Goal: Task Accomplishment & Management: Complete application form

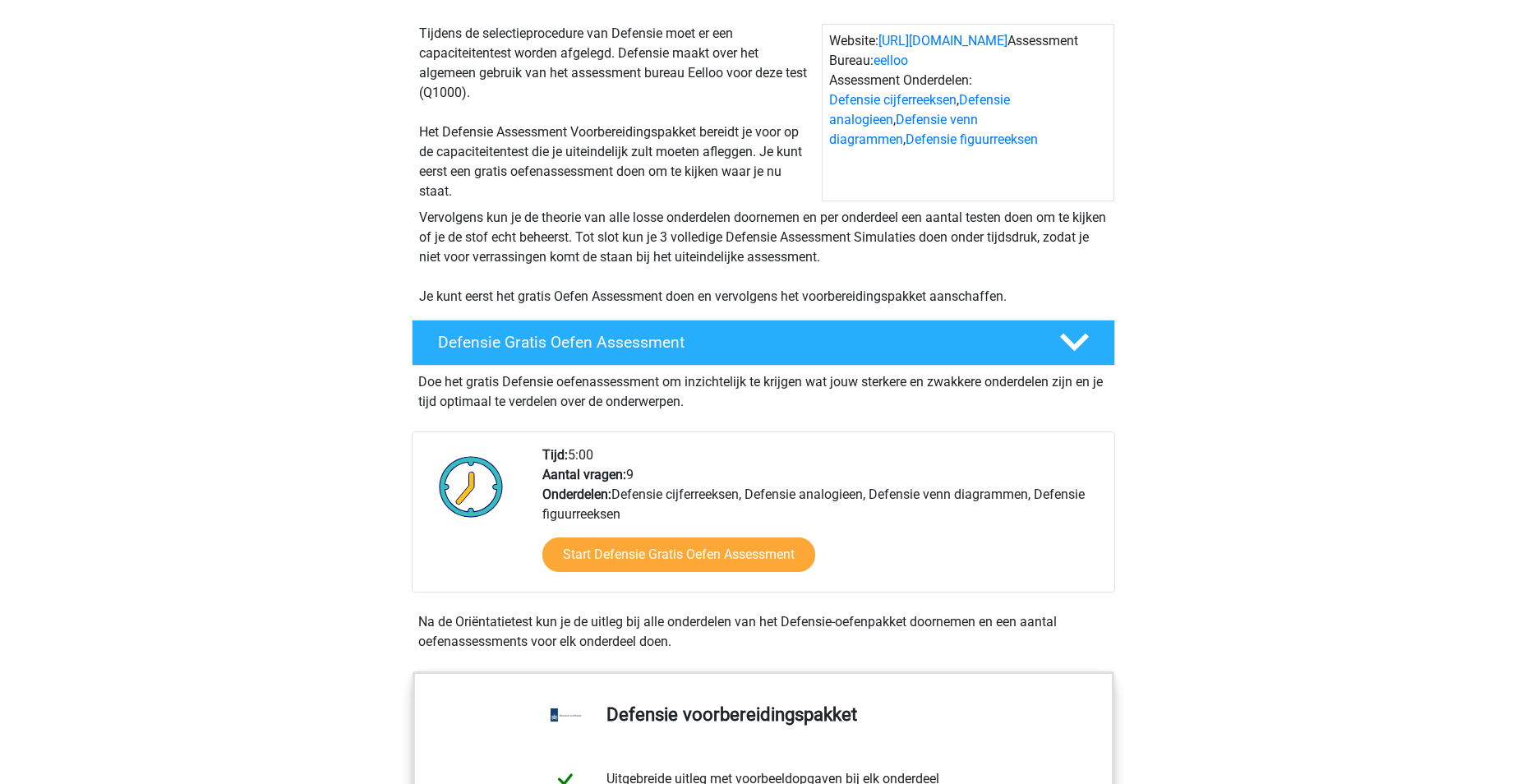
scroll to position [164, 0]
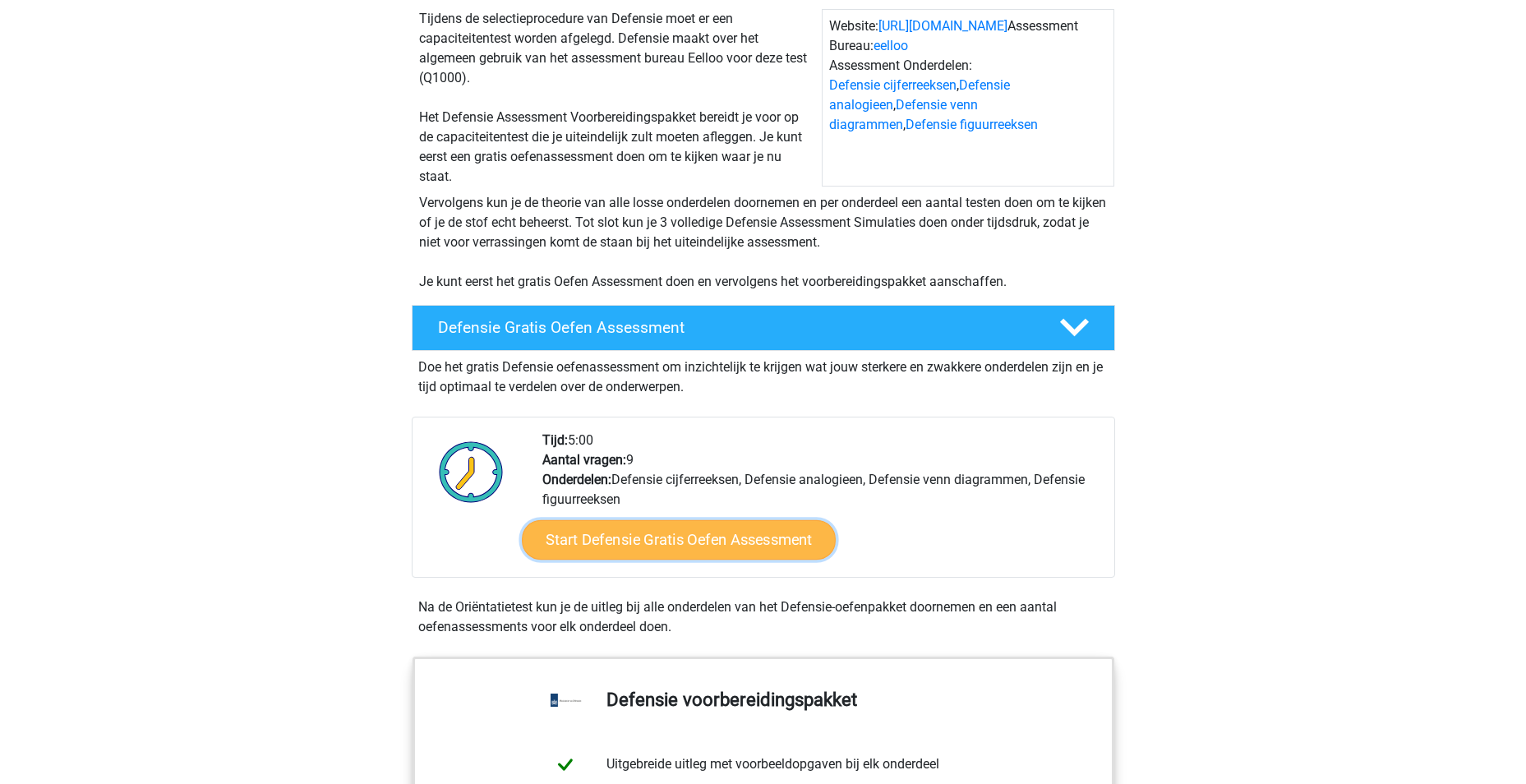
click at [672, 538] on link "Start Defensie Gratis Oefen Assessment" at bounding box center [679, 540] width 314 height 40
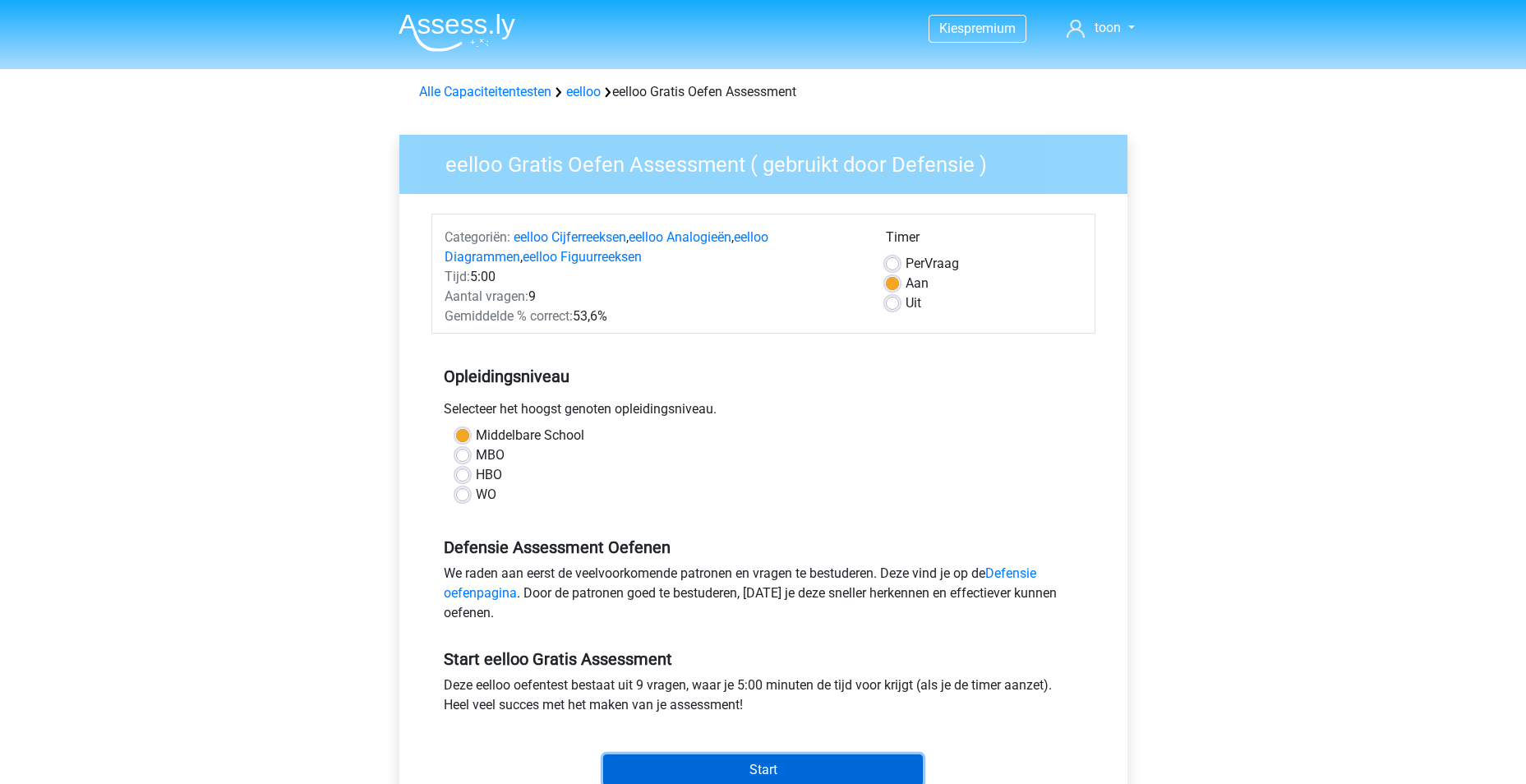
click at [715, 762] on input "Start" at bounding box center [762, 770] width 320 height 31
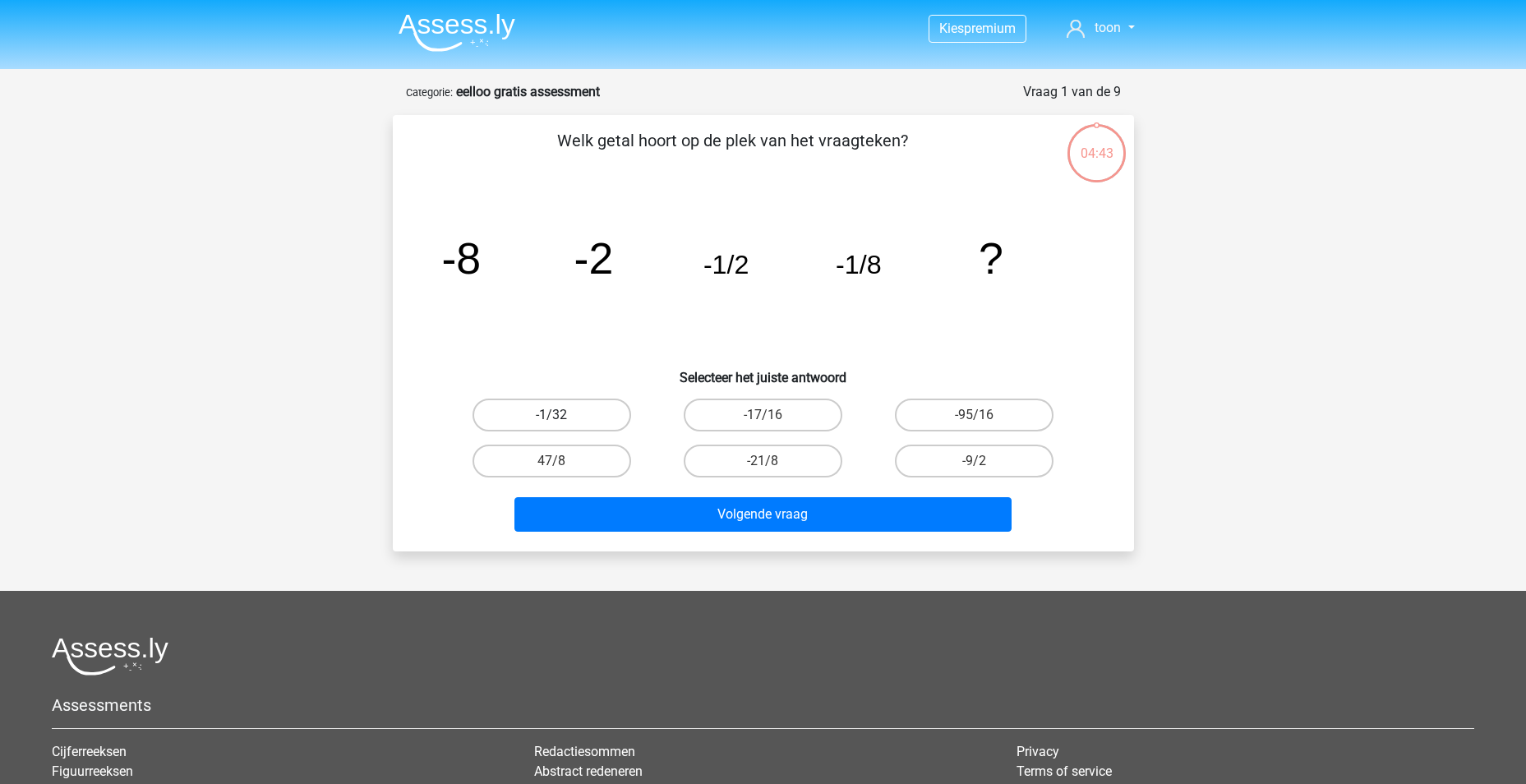
click at [585, 412] on label "-1/32" at bounding box center [551, 415] width 159 height 33
click at [562, 415] on input "-1/32" at bounding box center [556, 420] width 11 height 11
radio input "true"
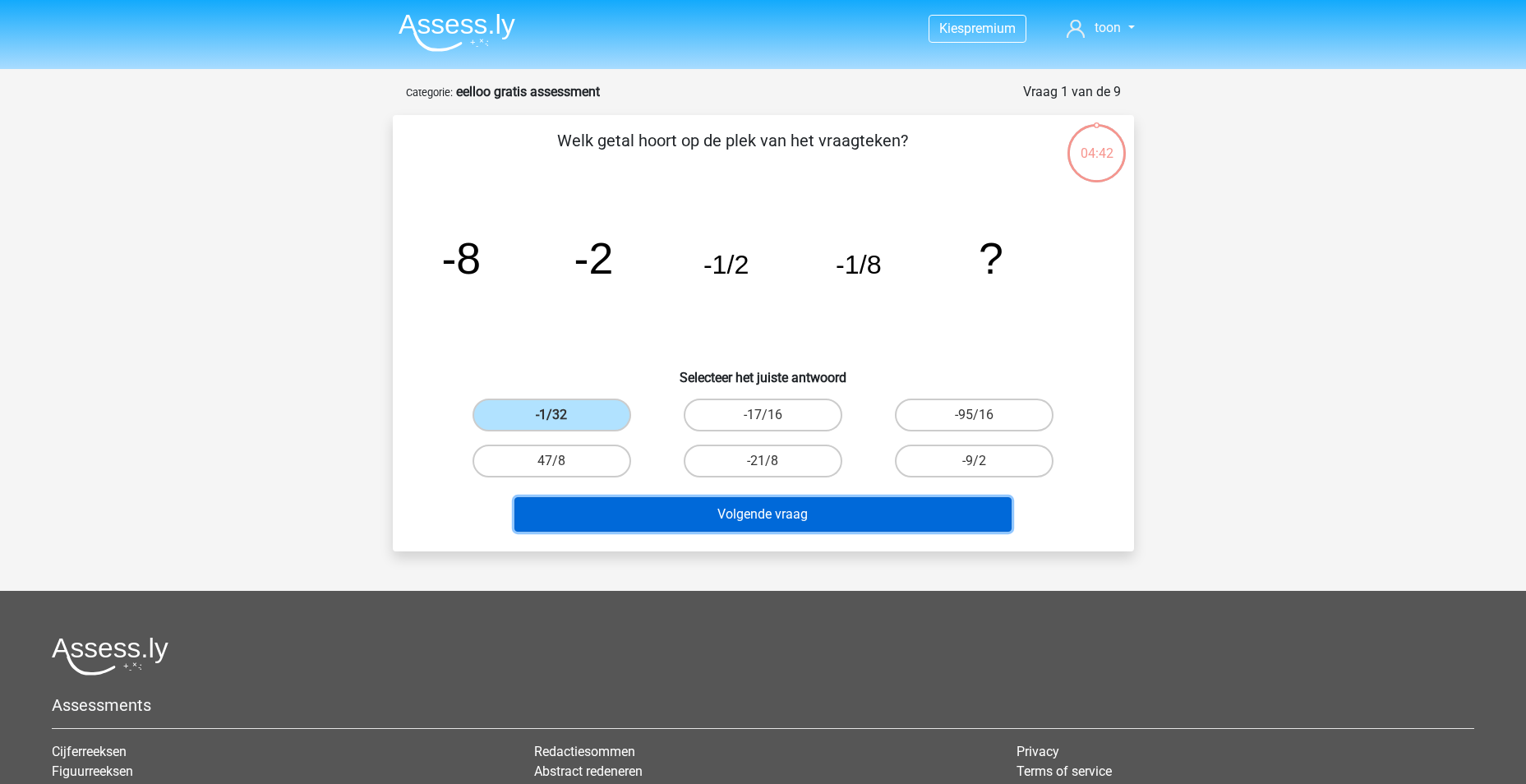
click at [754, 520] on button "Volgende vraag" at bounding box center [763, 514] width 497 height 35
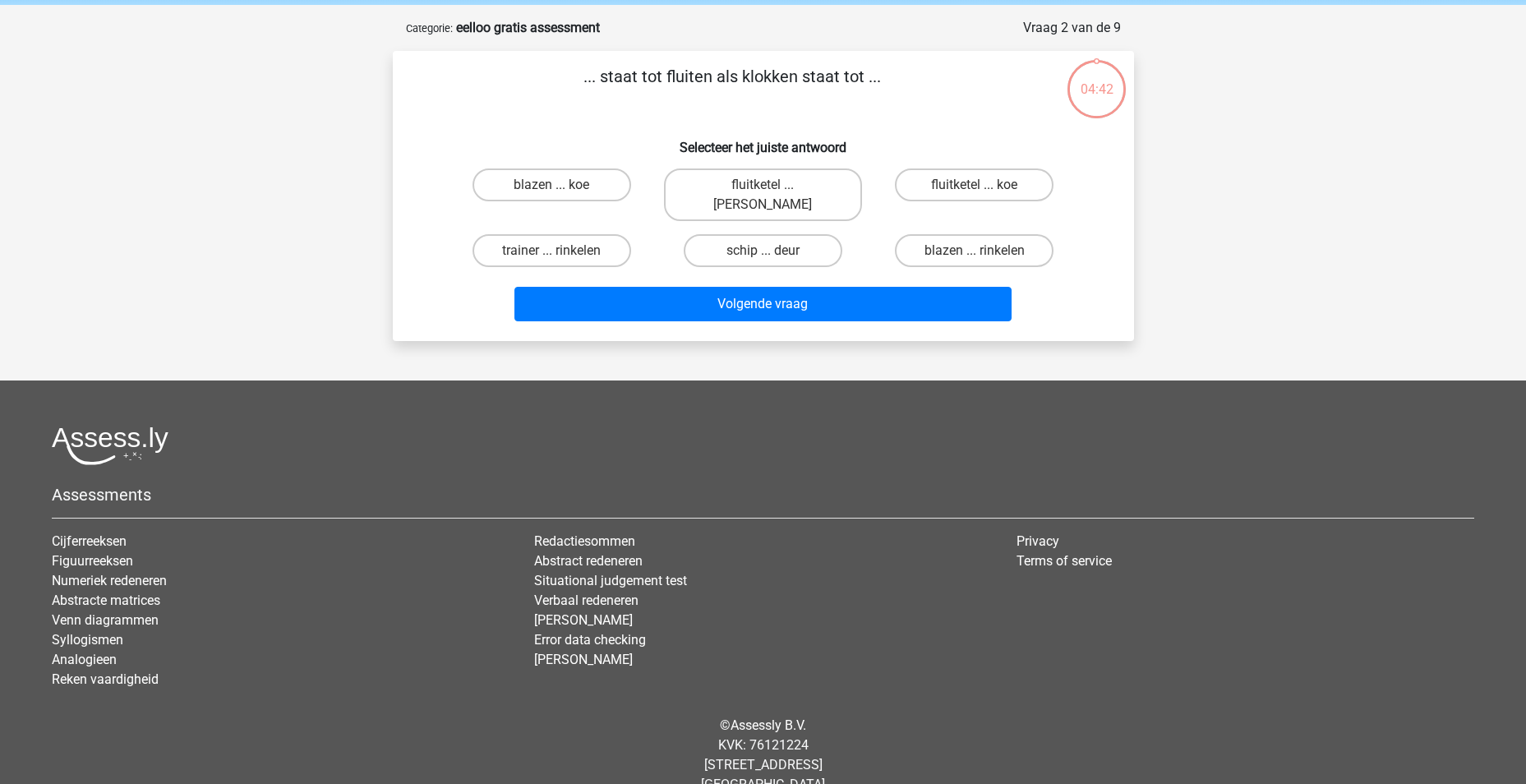
scroll to position [75, 0]
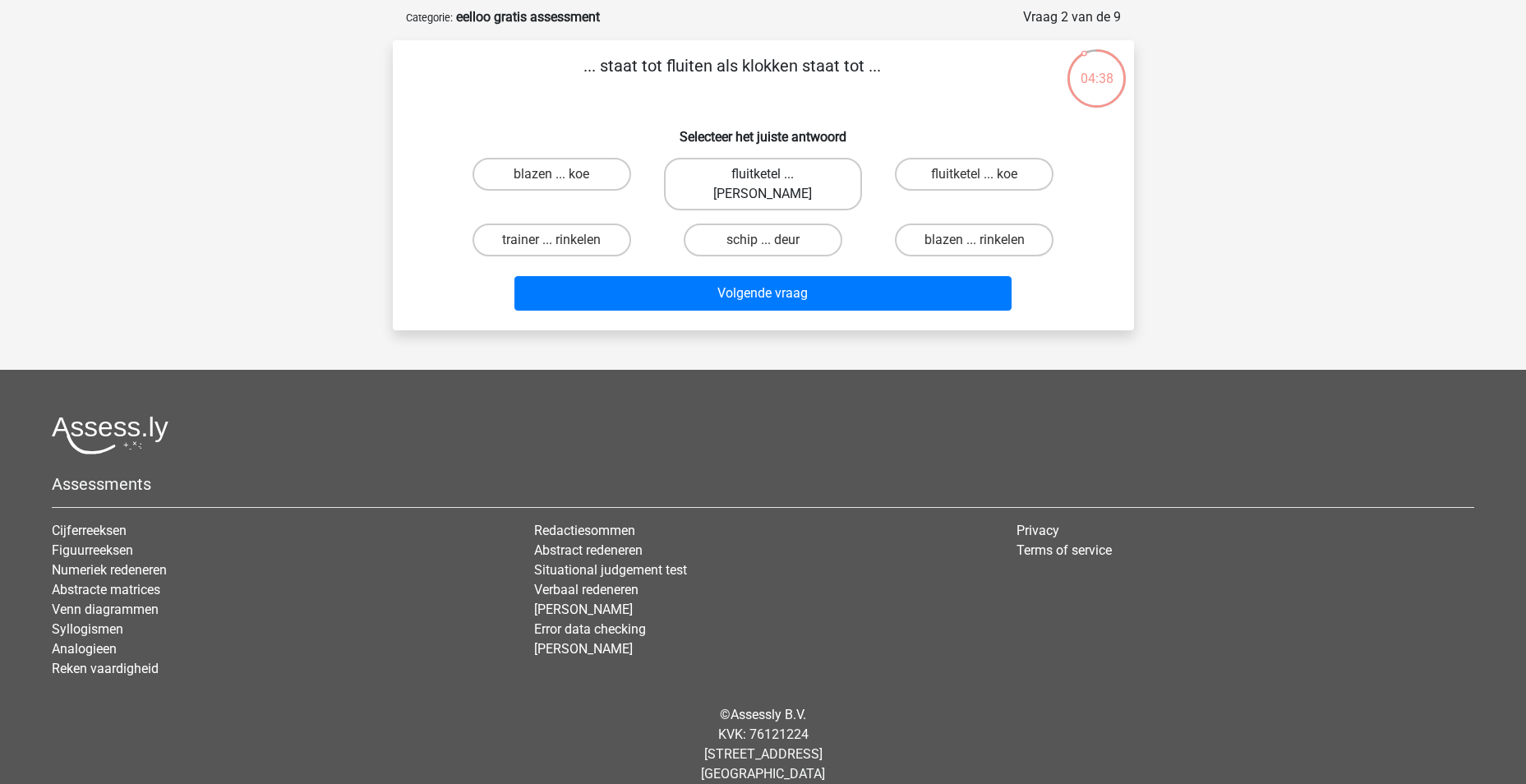
drag, startPoint x: 723, startPoint y: 174, endPoint x: 744, endPoint y: 175, distance: 21.0
click at [725, 174] on label "fluitketel ... [PERSON_NAME]" at bounding box center [762, 184] width 198 height 52
click at [762, 175] on input "fluitketel ... [PERSON_NAME]" at bounding box center [767, 180] width 11 height 11
radio input "true"
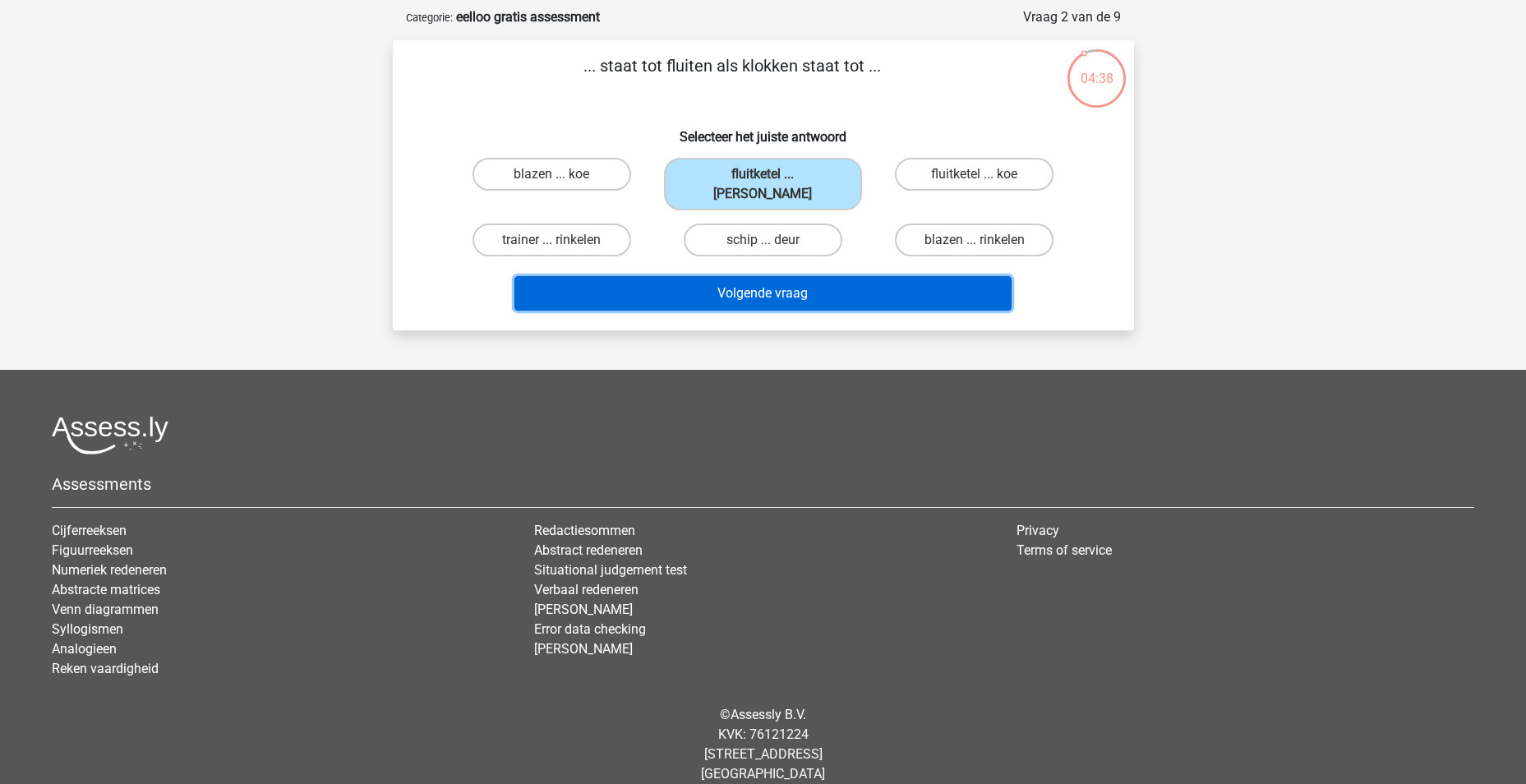
click at [759, 276] on button "Volgende vraag" at bounding box center [763, 293] width 497 height 35
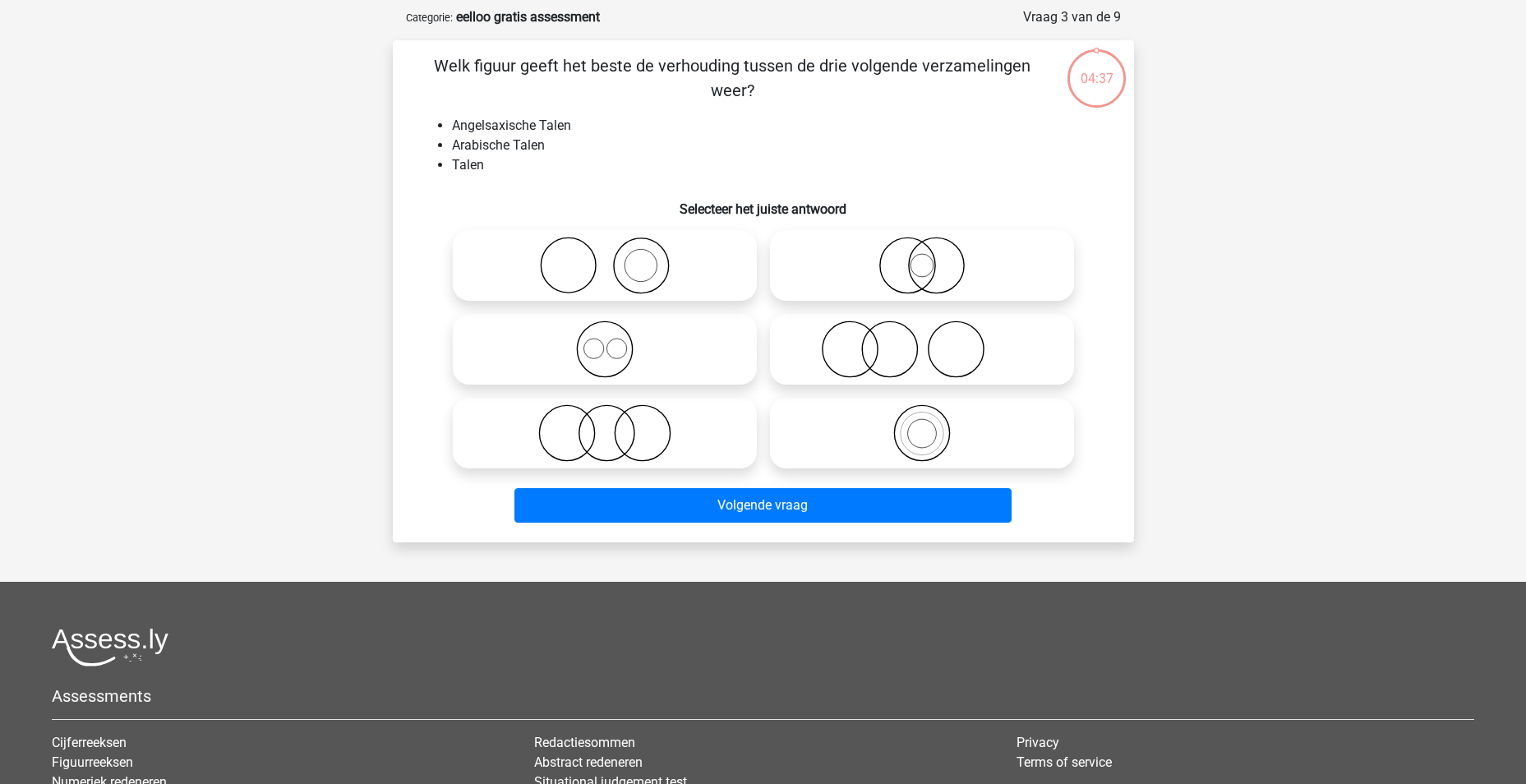
scroll to position [82, 0]
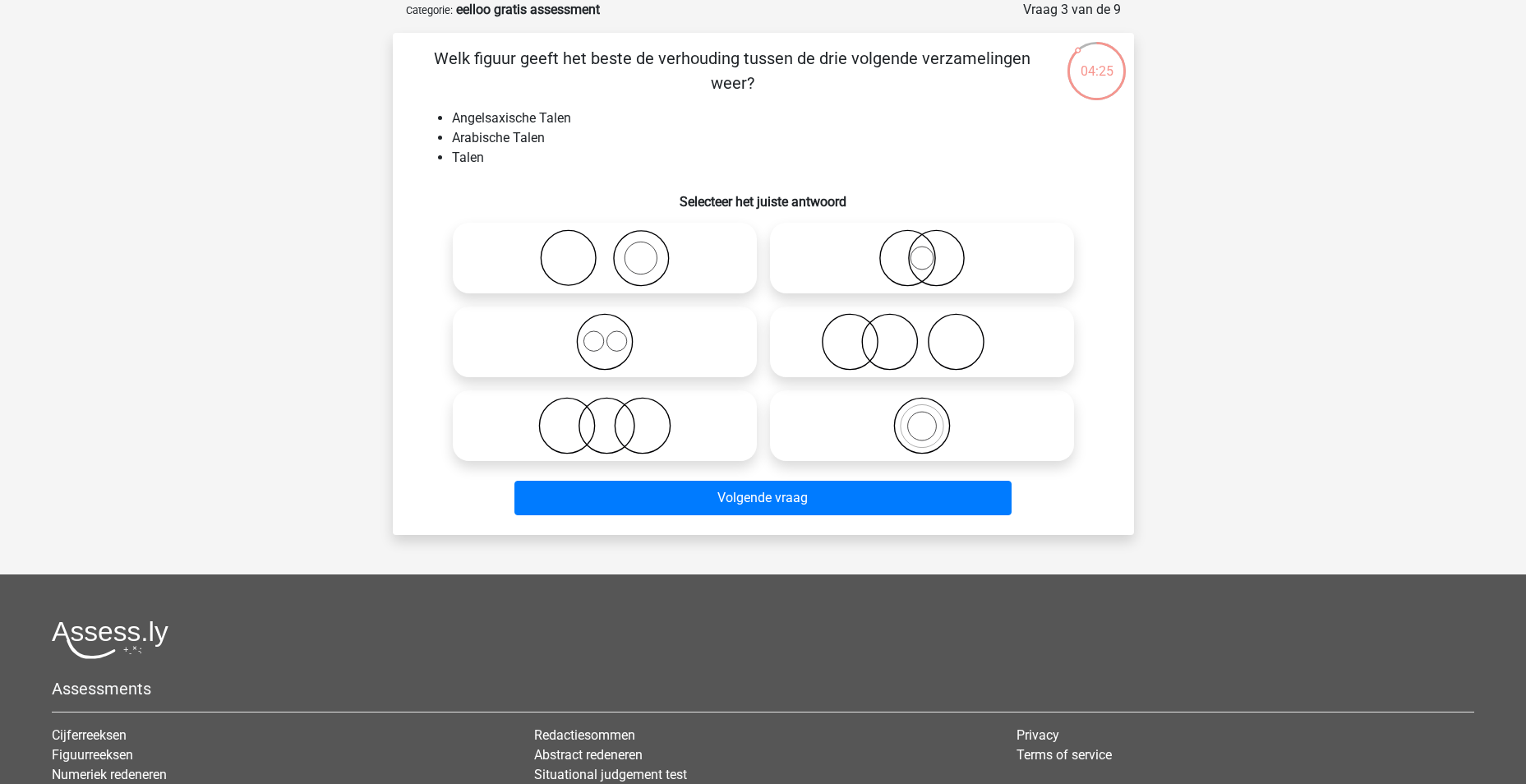
click at [608, 352] on icon at bounding box center [604, 341] width 291 height 57
click at [608, 334] on input "radio" at bounding box center [610, 328] width 11 height 11
radio input "true"
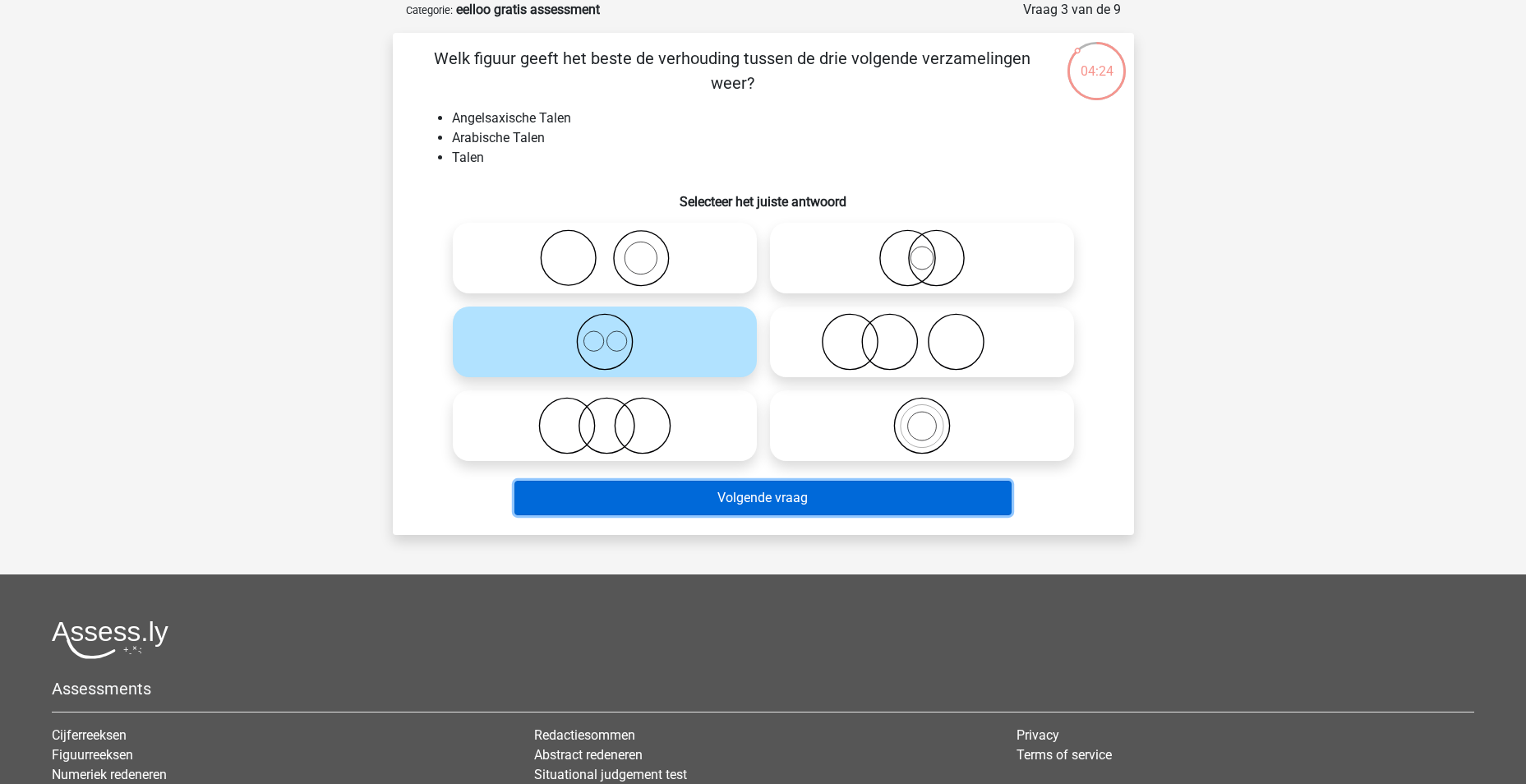
click at [770, 506] on button "Volgende vraag" at bounding box center [763, 497] width 497 height 35
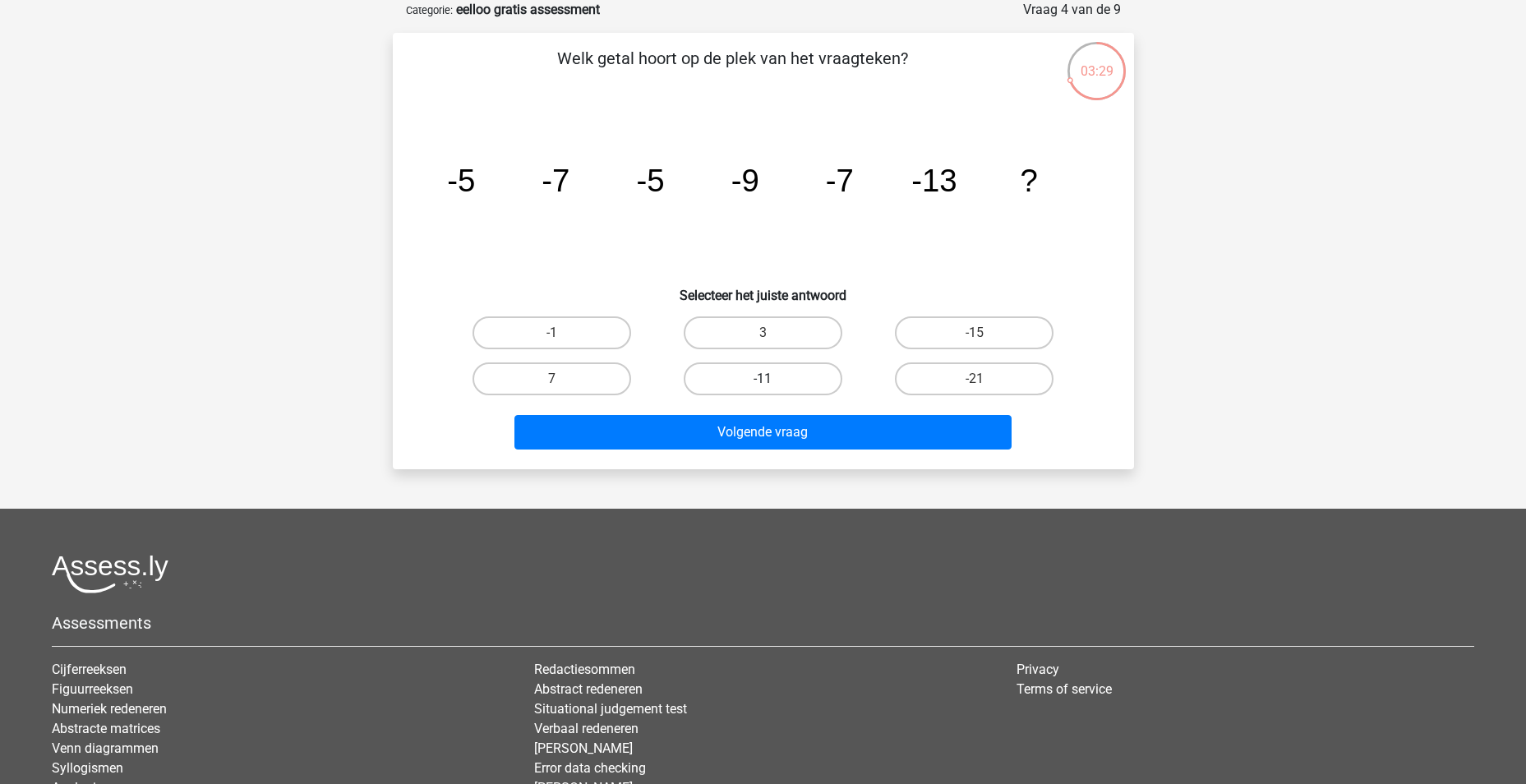
click at [777, 378] on label "-11" at bounding box center [763, 379] width 159 height 33
click at [773, 379] on input "-11" at bounding box center [767, 384] width 11 height 11
radio input "true"
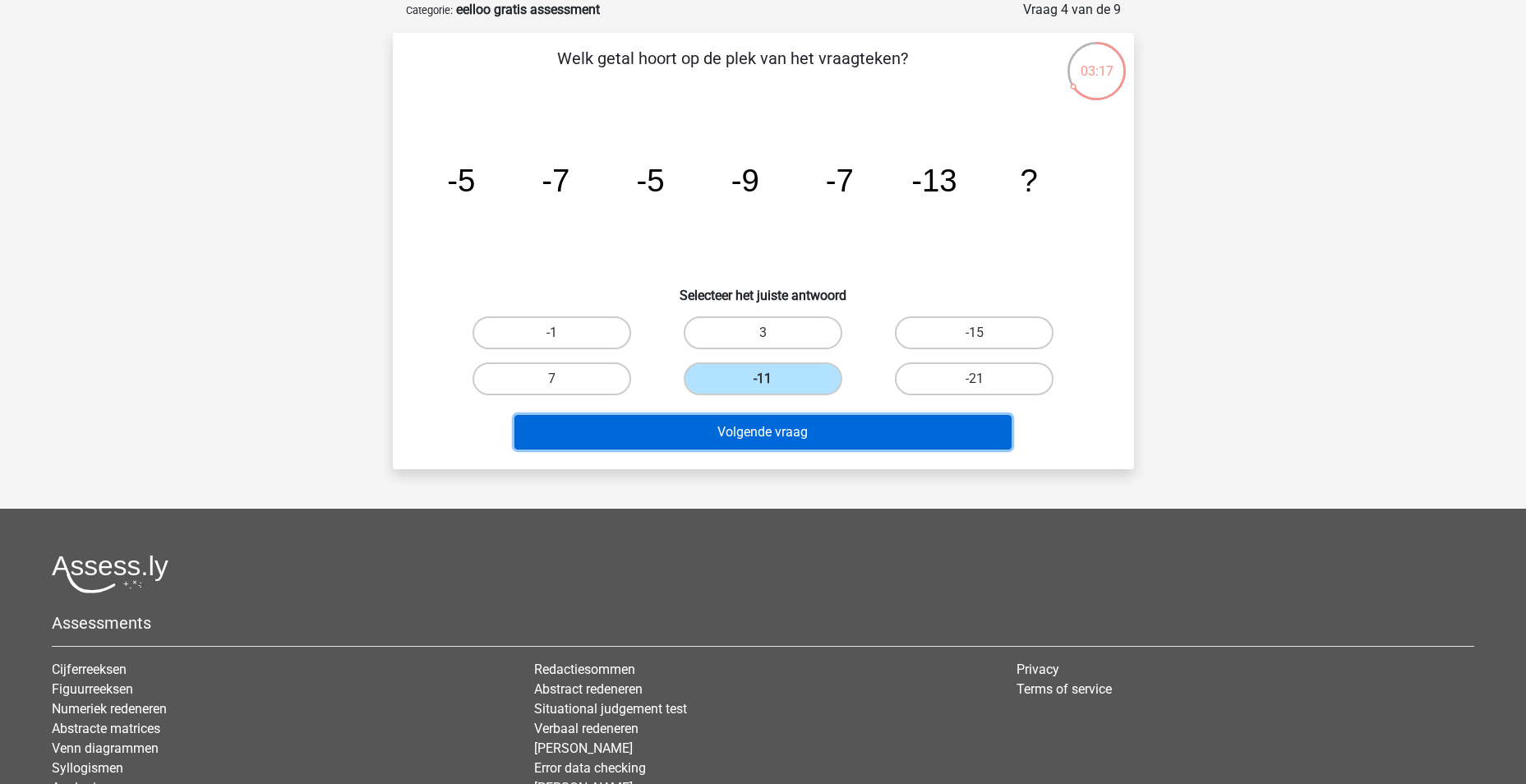
click at [822, 436] on button "Volgende vraag" at bounding box center [763, 432] width 497 height 35
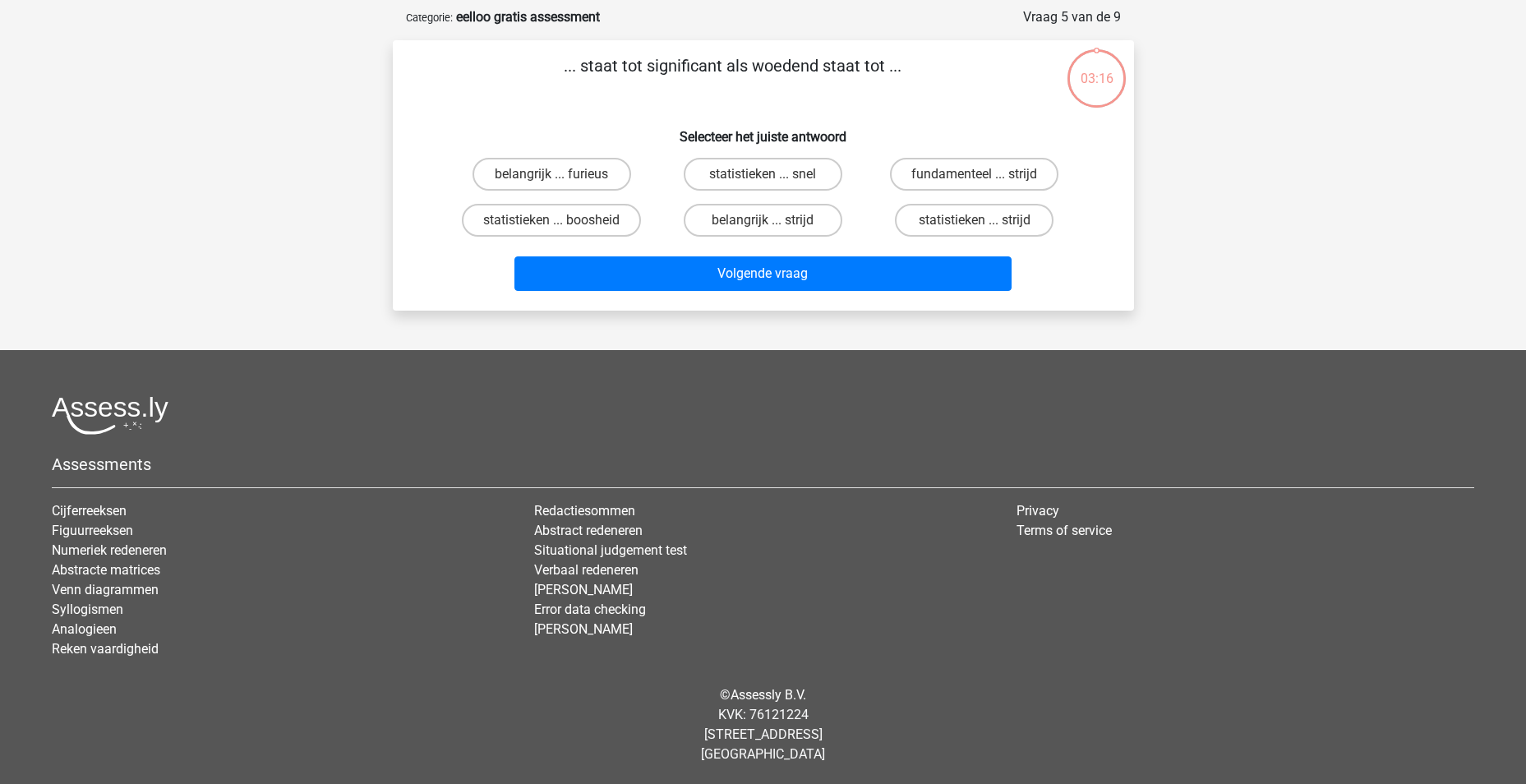
scroll to position [75, 0]
click at [562, 180] on input "belangrijk ... furieus" at bounding box center [556, 180] width 11 height 11
radio input "true"
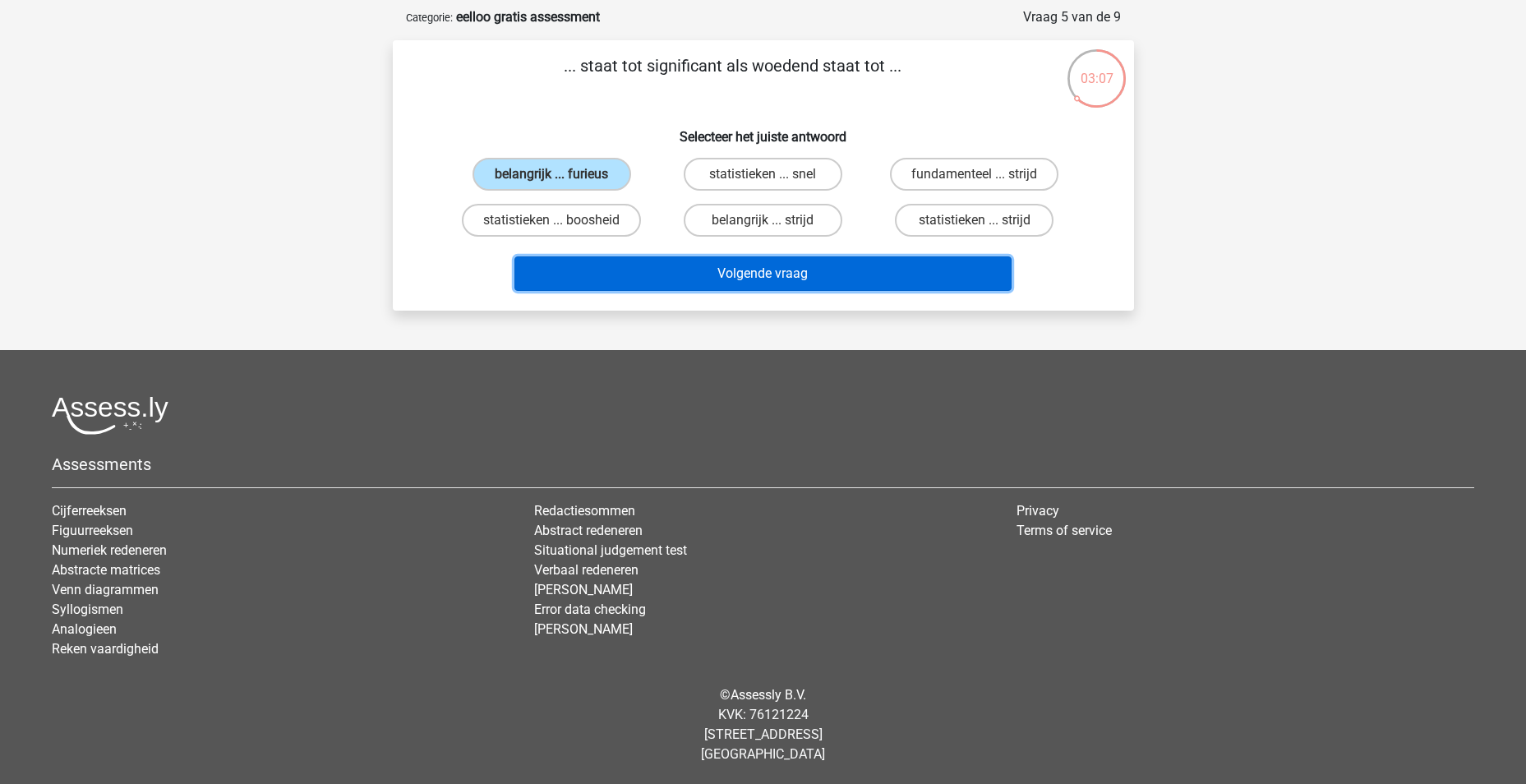
click at [669, 274] on button "Volgende vraag" at bounding box center [763, 273] width 497 height 35
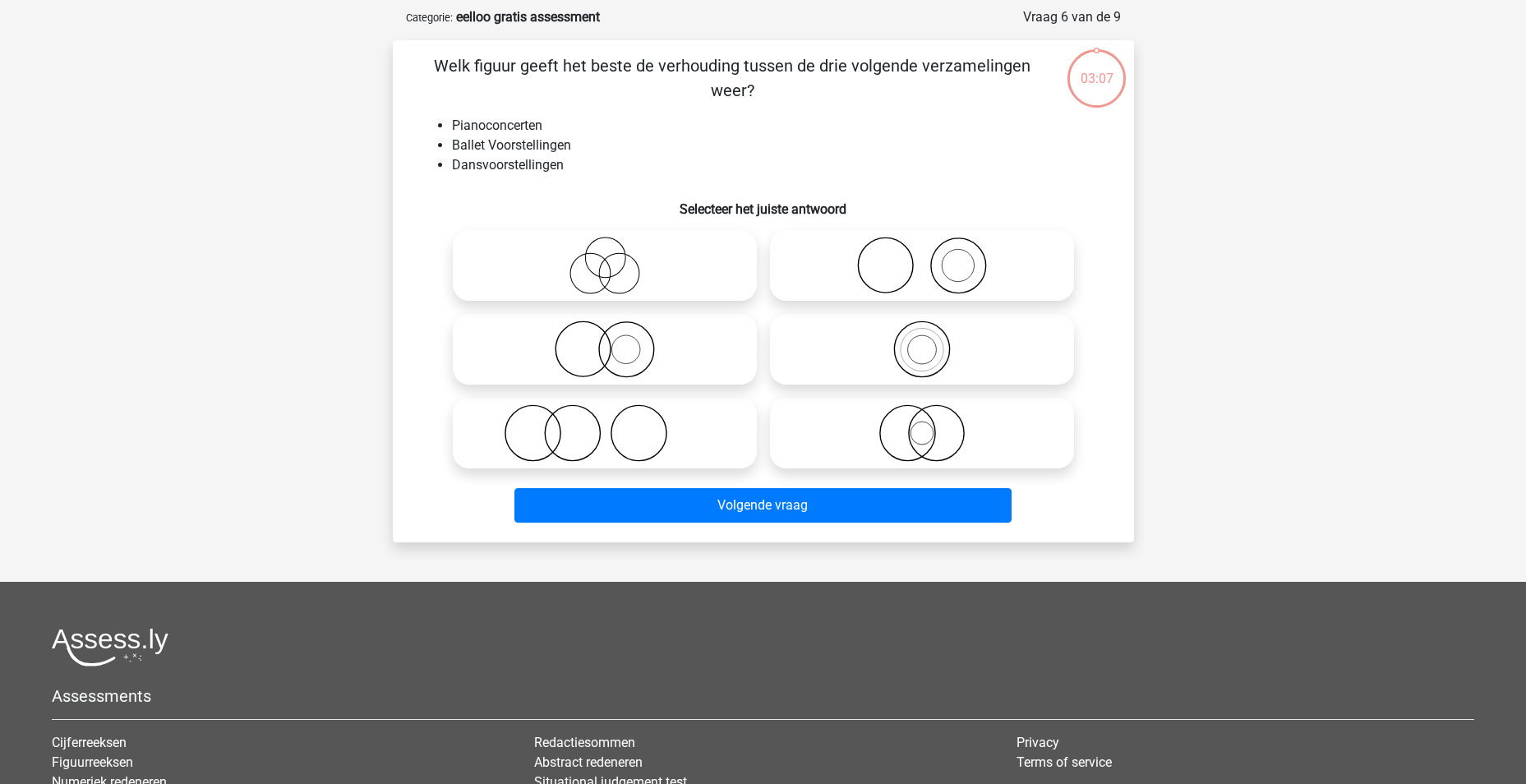
scroll to position [82, 0]
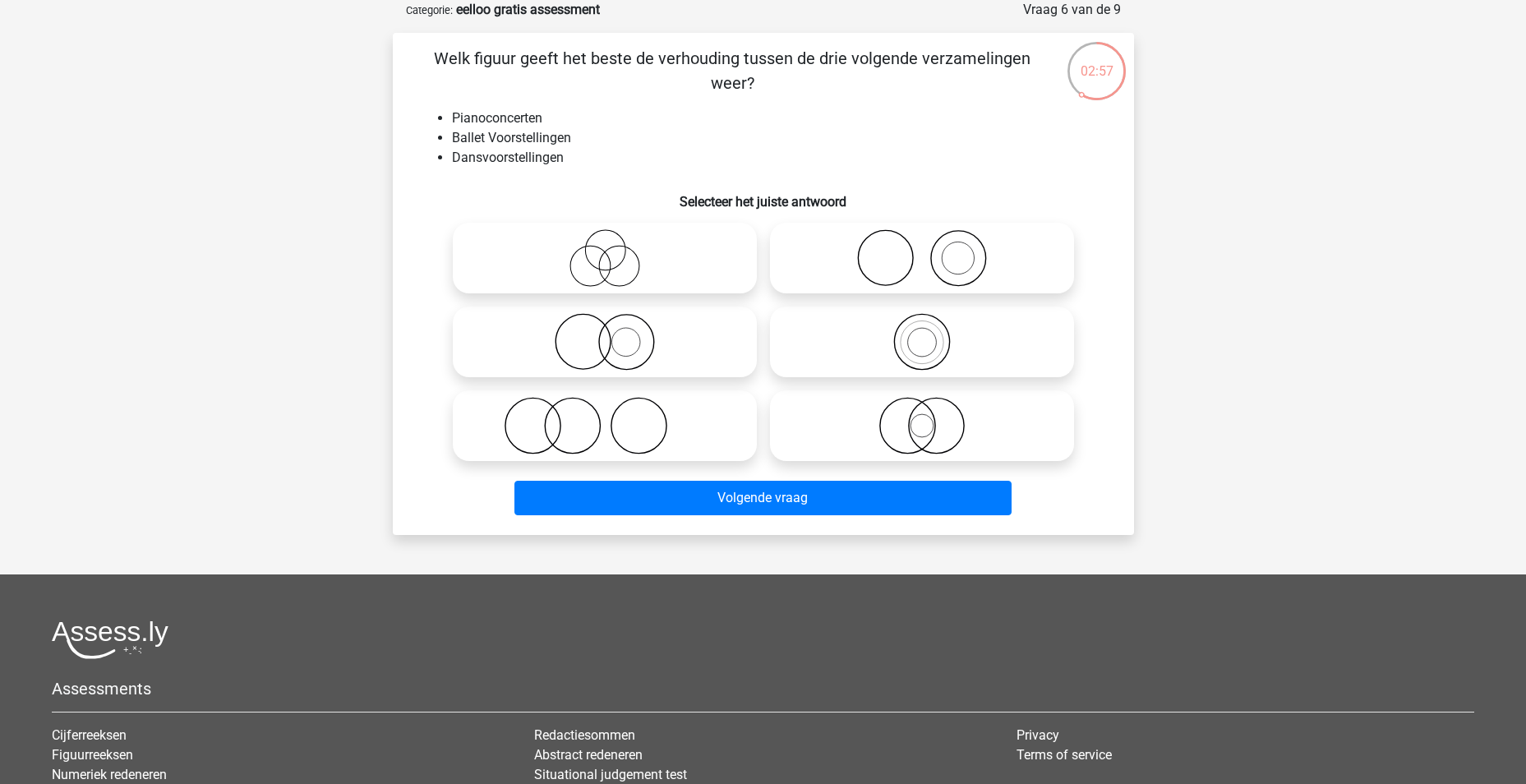
click at [910, 250] on icon at bounding box center [922, 258] width 291 height 57
click at [922, 250] on input "radio" at bounding box center [927, 244] width 11 height 11
radio input "true"
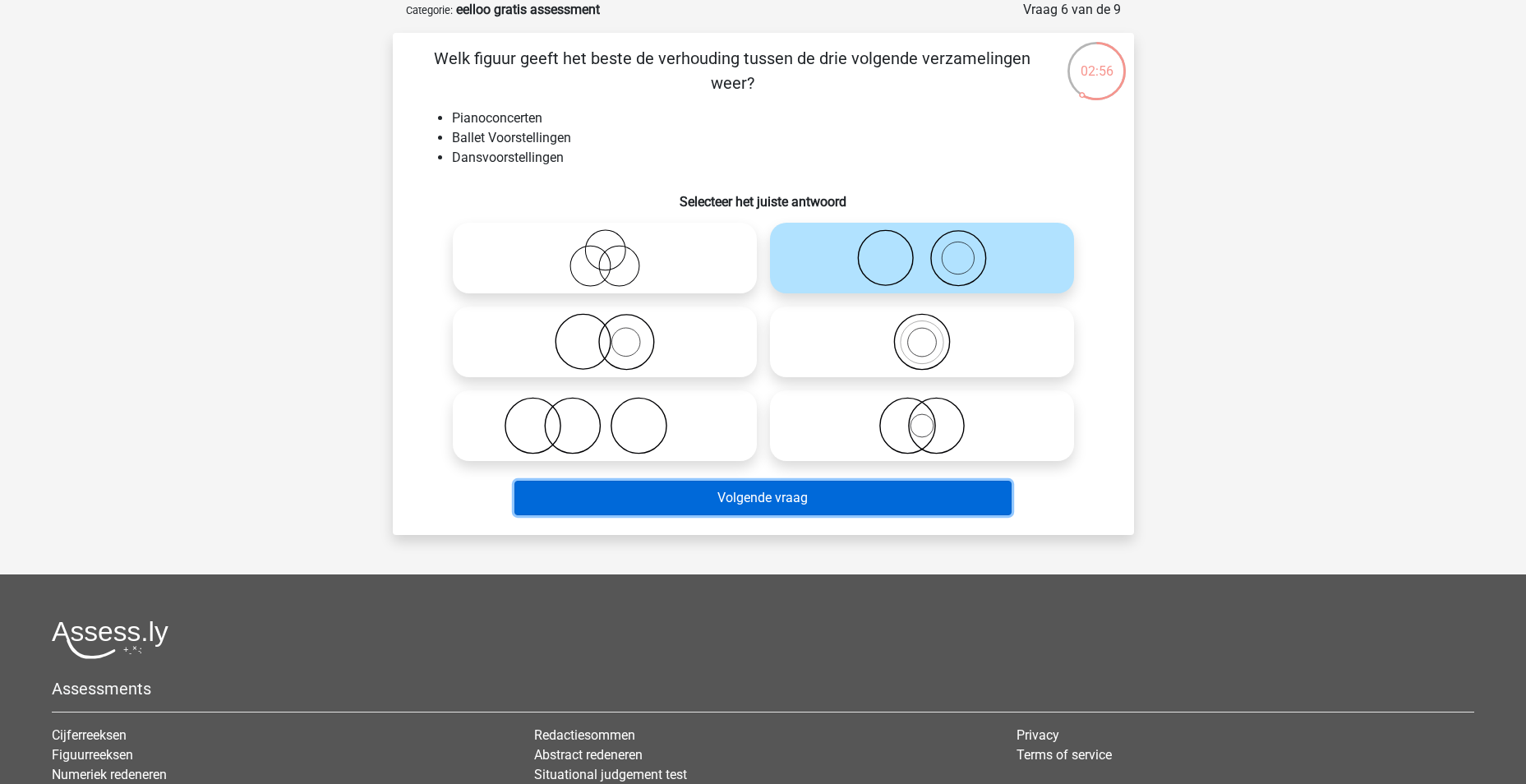
click at [847, 498] on button "Volgende vraag" at bounding box center [763, 497] width 497 height 35
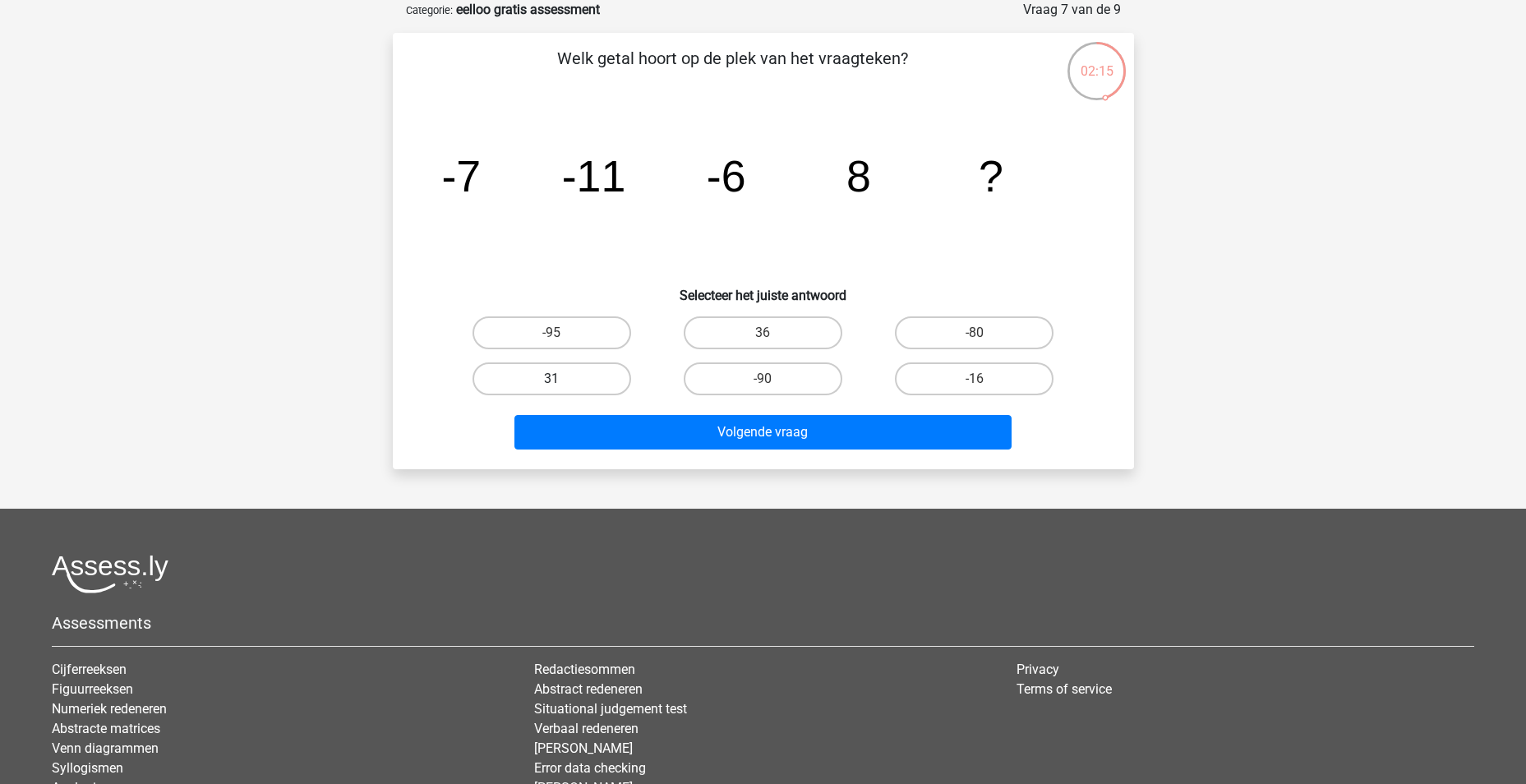
click at [547, 383] on label "31" at bounding box center [551, 379] width 159 height 33
click at [551, 383] on input "31" at bounding box center [556, 384] width 11 height 11
radio input "true"
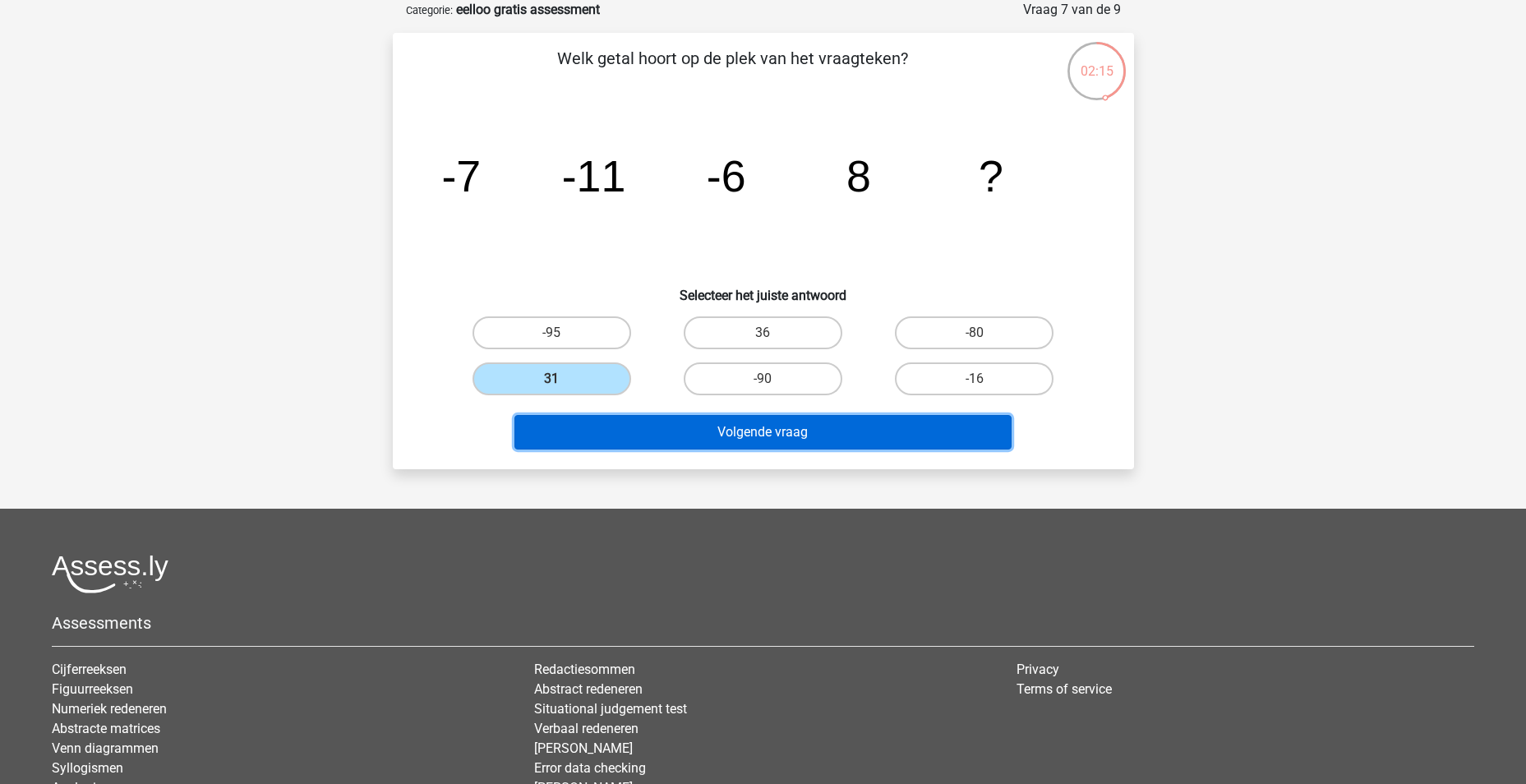
click at [750, 441] on button "Volgende vraag" at bounding box center [763, 432] width 497 height 35
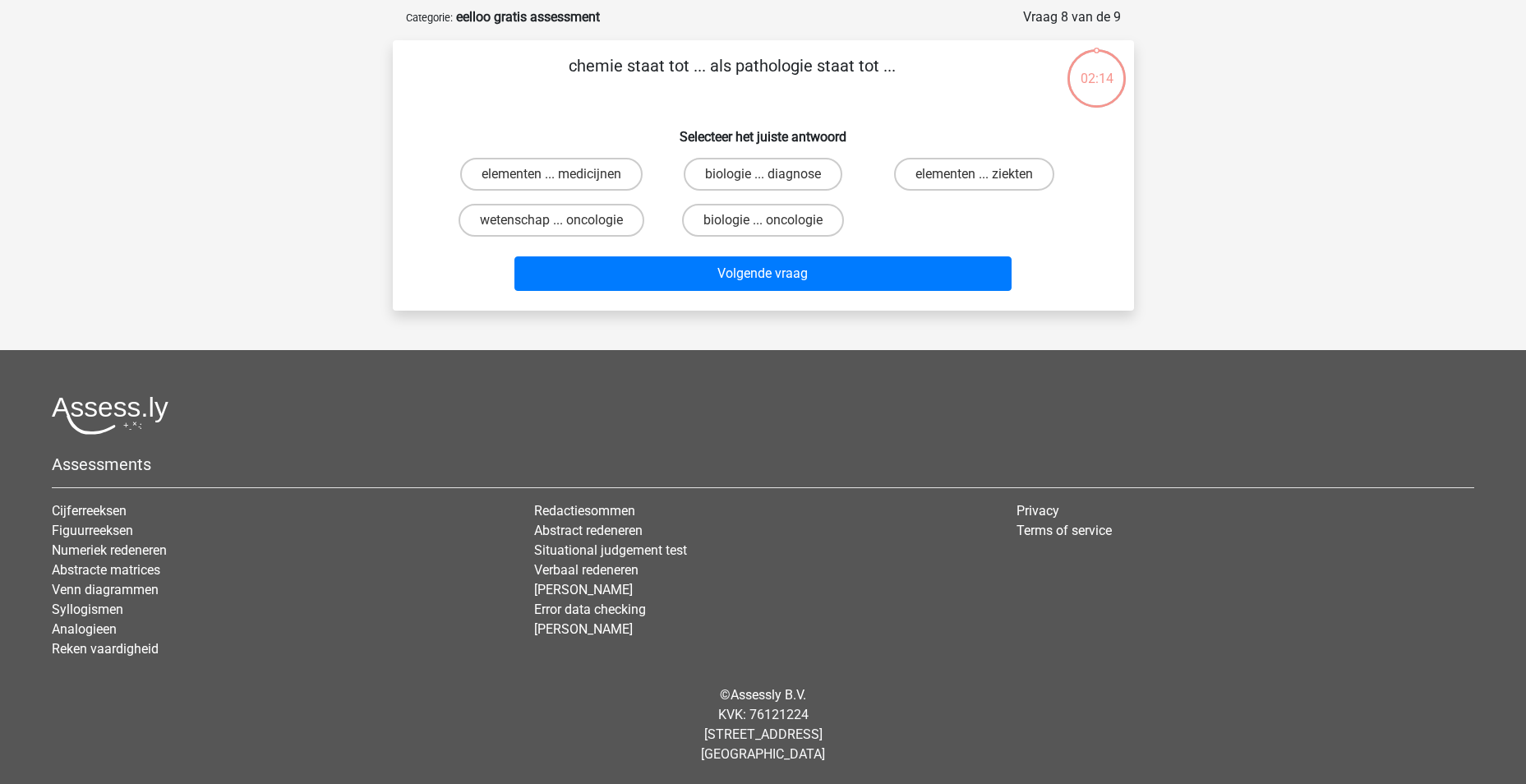
scroll to position [75, 0]
click at [989, 169] on label "elementen ... ziekten" at bounding box center [974, 174] width 160 height 33
click at [985, 175] on input "elementen ... ziekten" at bounding box center [980, 180] width 11 height 11
radio input "true"
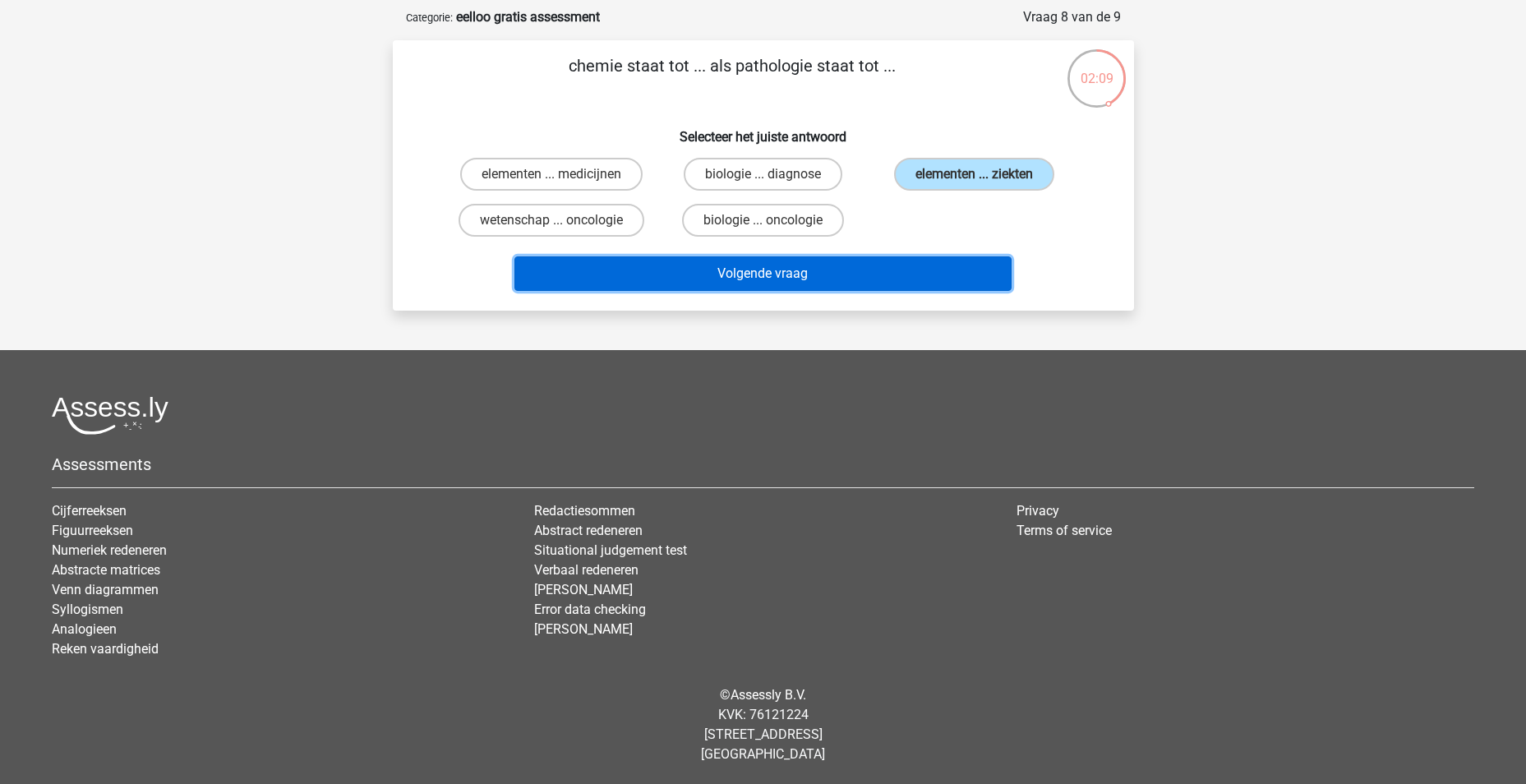
click at [797, 279] on button "Volgende vraag" at bounding box center [763, 273] width 497 height 35
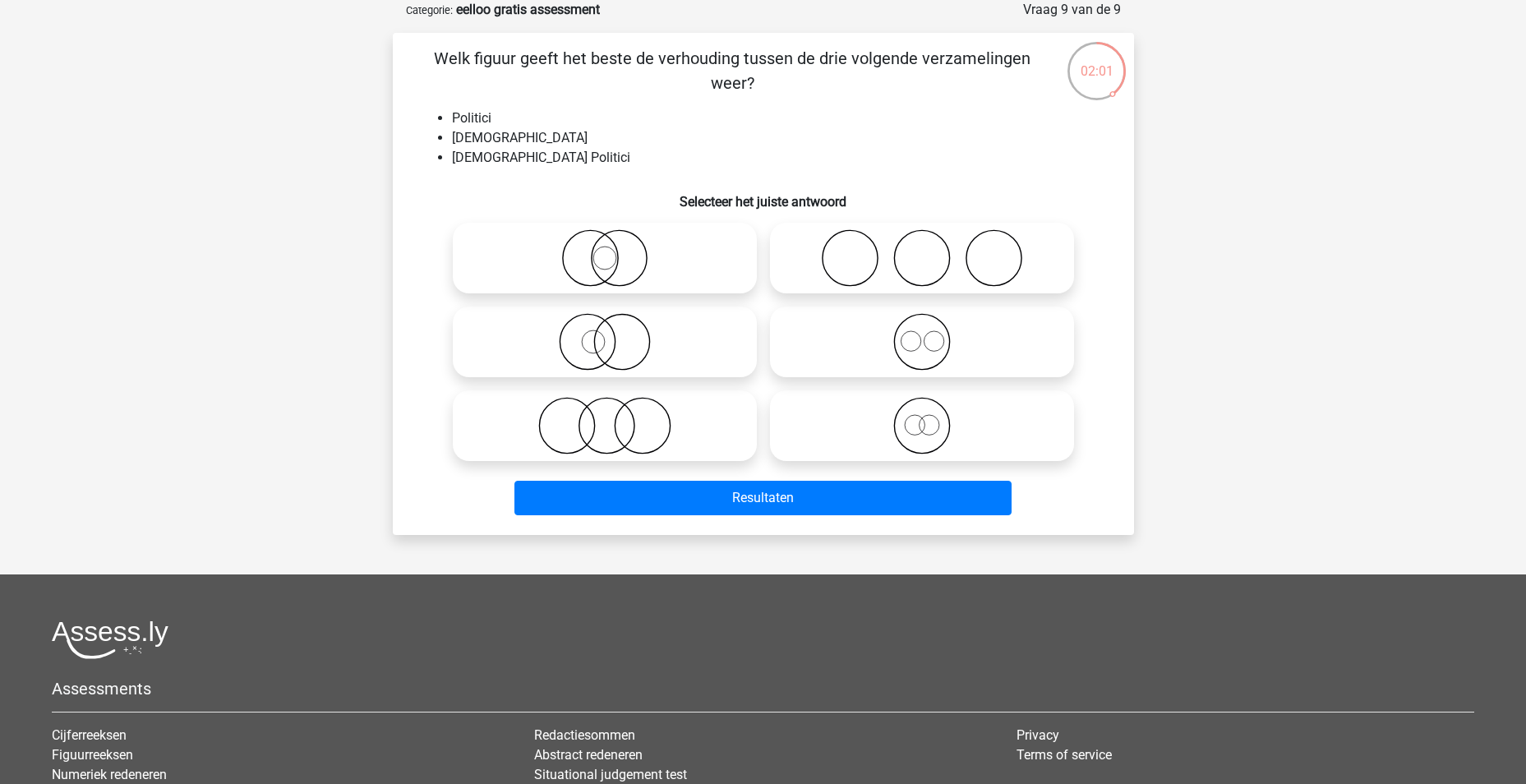
click at [616, 265] on icon at bounding box center [604, 258] width 291 height 57
click at [615, 250] on input "radio" at bounding box center [610, 244] width 11 height 11
radio input "true"
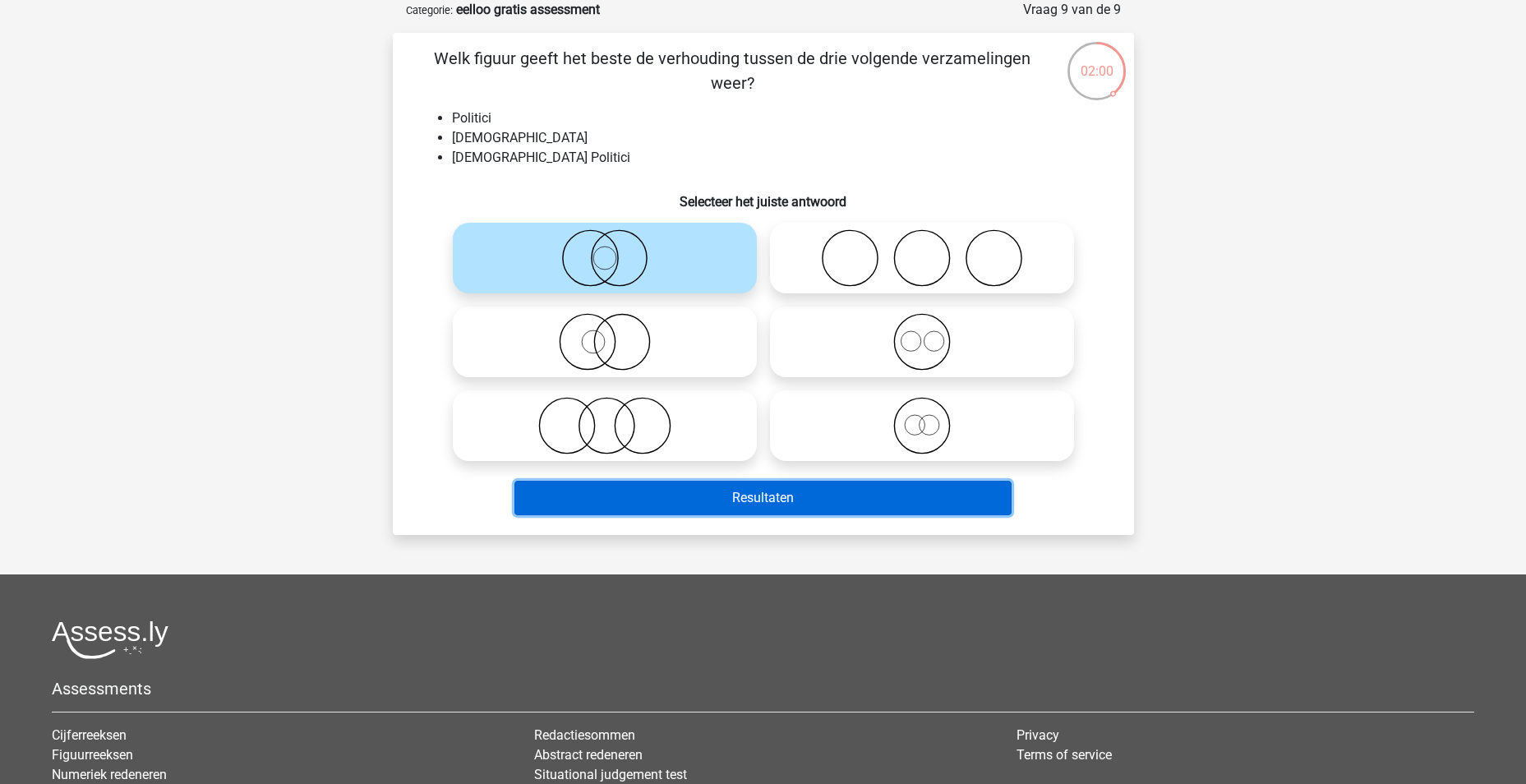
click at [766, 498] on button "Resultaten" at bounding box center [763, 497] width 497 height 35
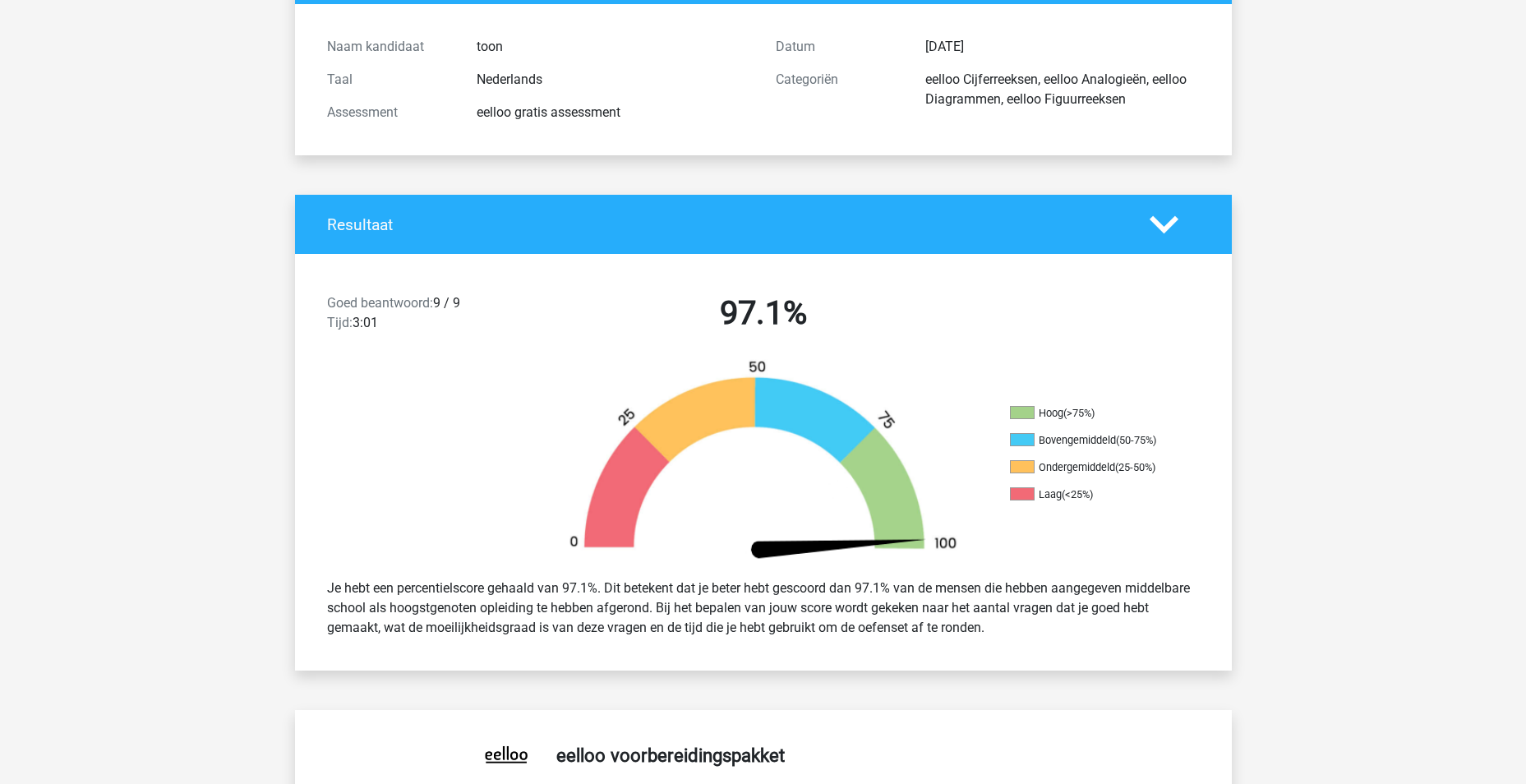
scroll to position [164, 0]
